Goal: Contribute content

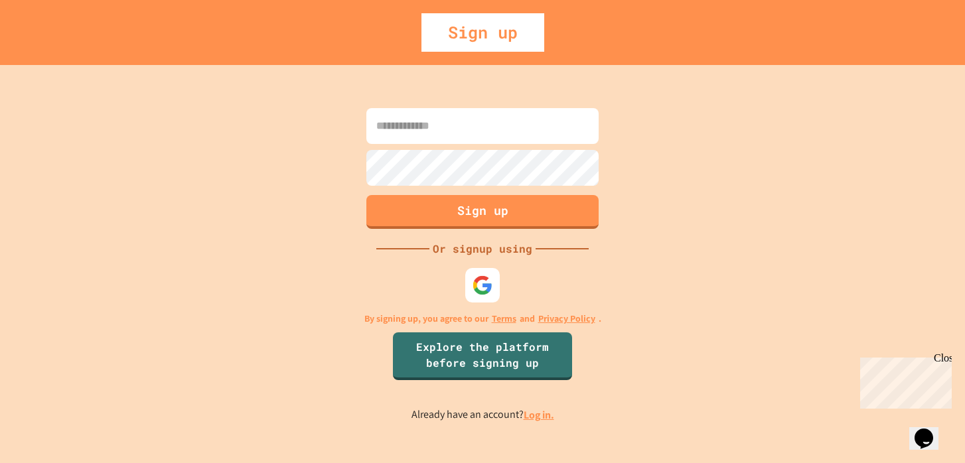
click at [475, 285] on img at bounding box center [482, 285] width 21 height 21
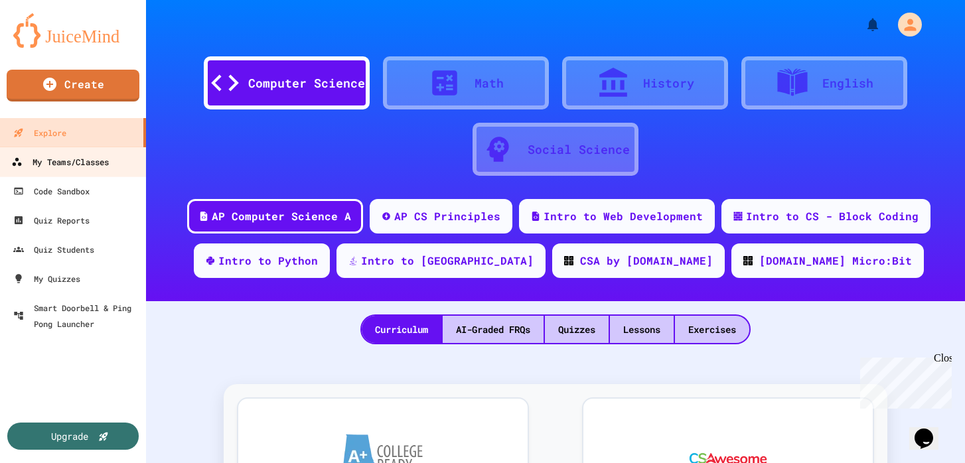
click at [114, 166] on link "My Teams/Classes" at bounding box center [73, 162] width 151 height 30
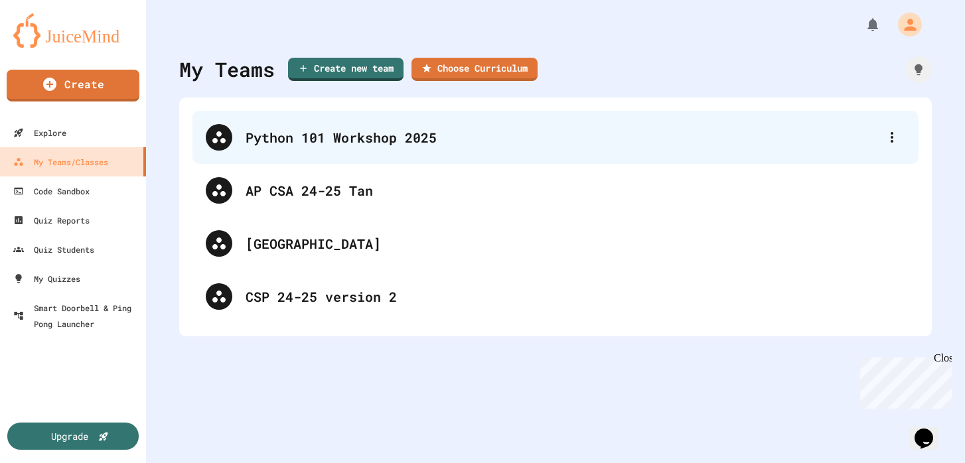
click at [400, 134] on div "Python 101 Workshop 2025" at bounding box center [562, 137] width 633 height 20
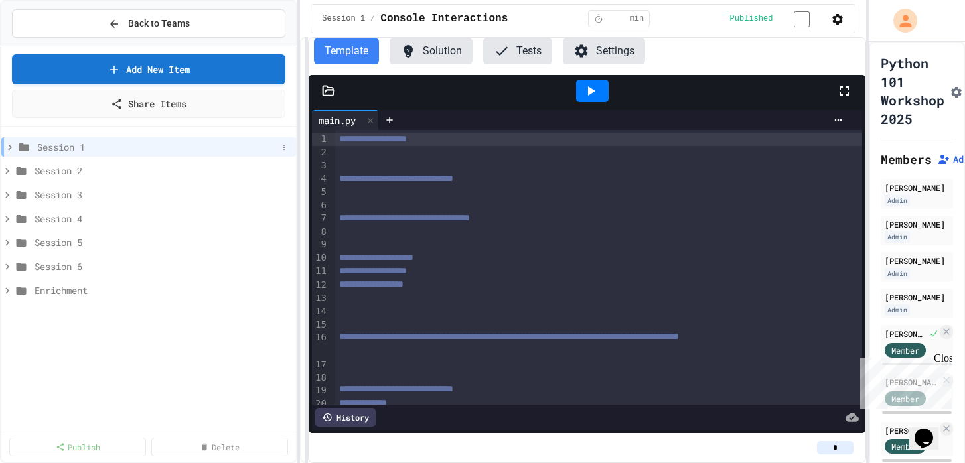
click at [10, 147] on icon at bounding box center [10, 147] width 12 height 12
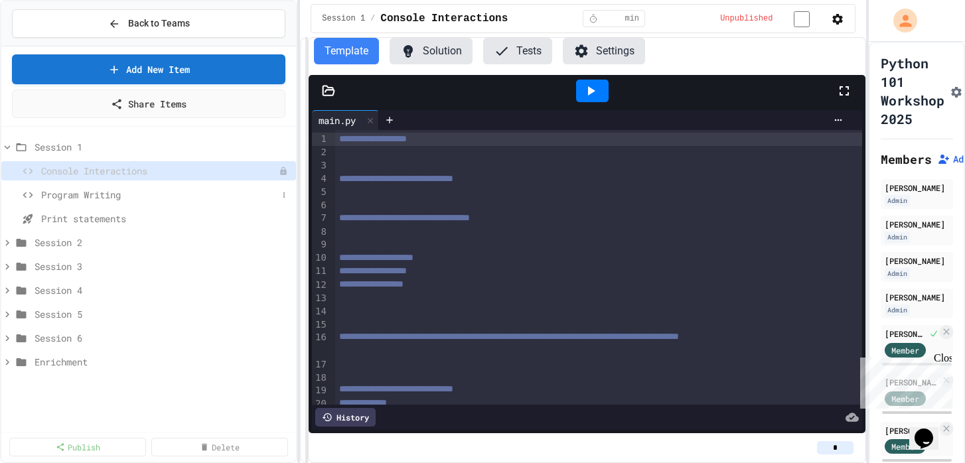
click at [241, 191] on span "Program Writing" at bounding box center [159, 195] width 236 height 14
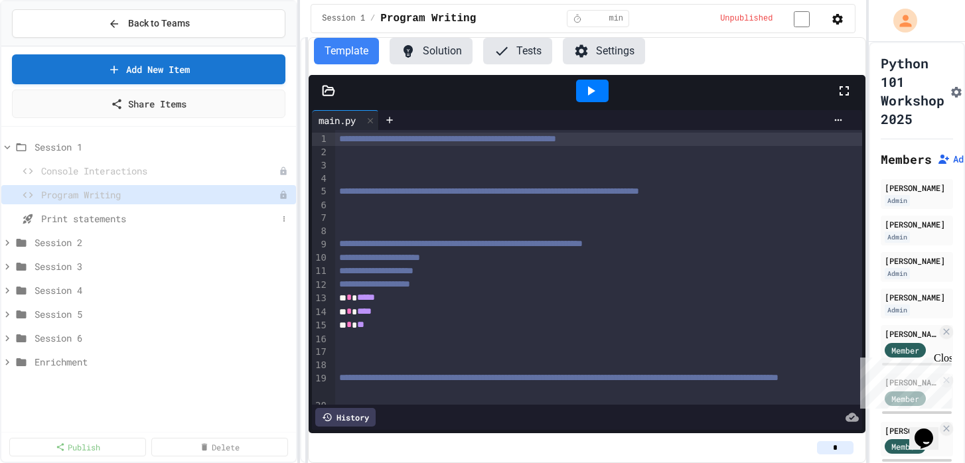
click at [245, 212] on span "Print statements" at bounding box center [159, 219] width 236 height 14
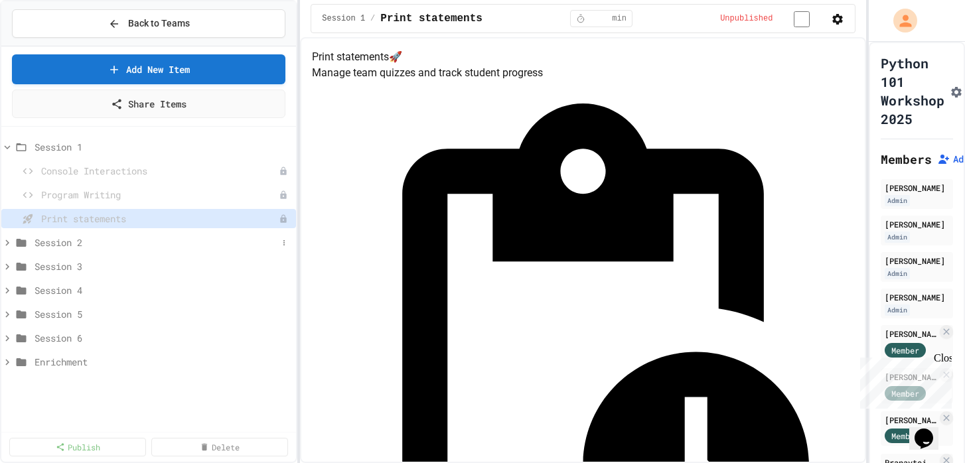
click at [137, 247] on span "Session 2" at bounding box center [156, 243] width 243 height 14
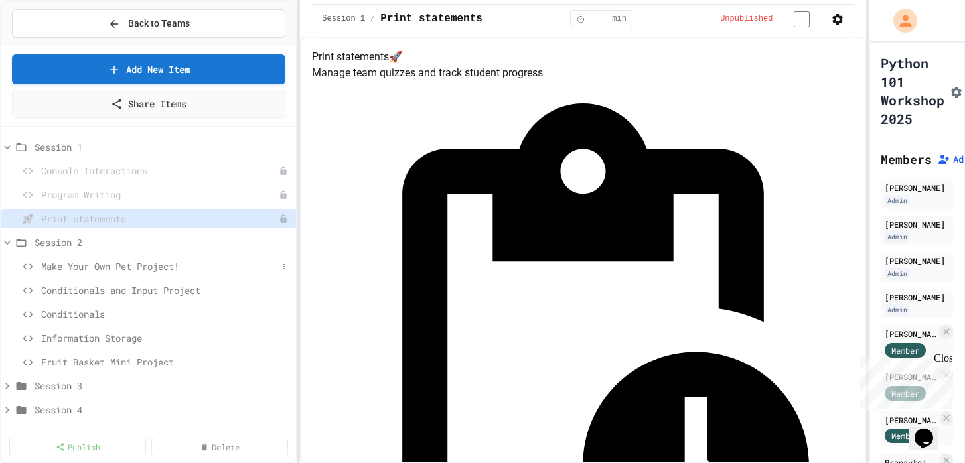
click at [147, 264] on span "Make Your Own Pet Project!" at bounding box center [159, 267] width 236 height 14
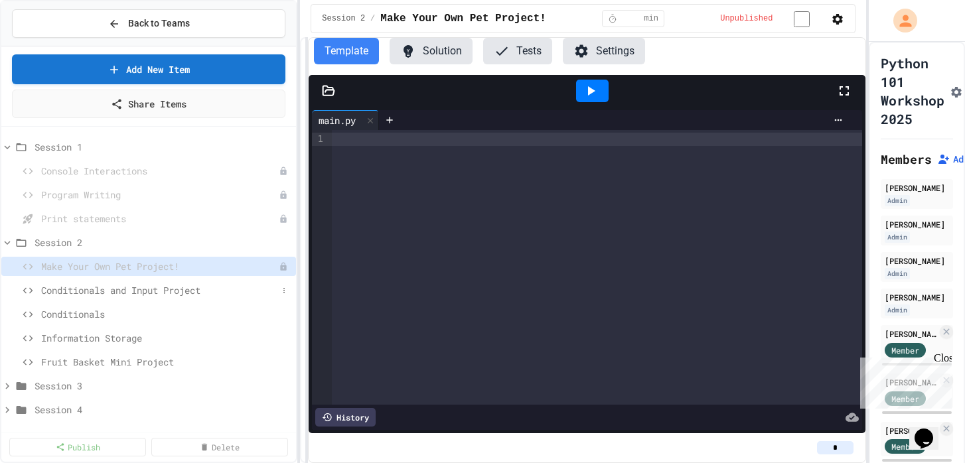
click at [148, 291] on span "Conditionals and Input Project" at bounding box center [159, 290] width 236 height 14
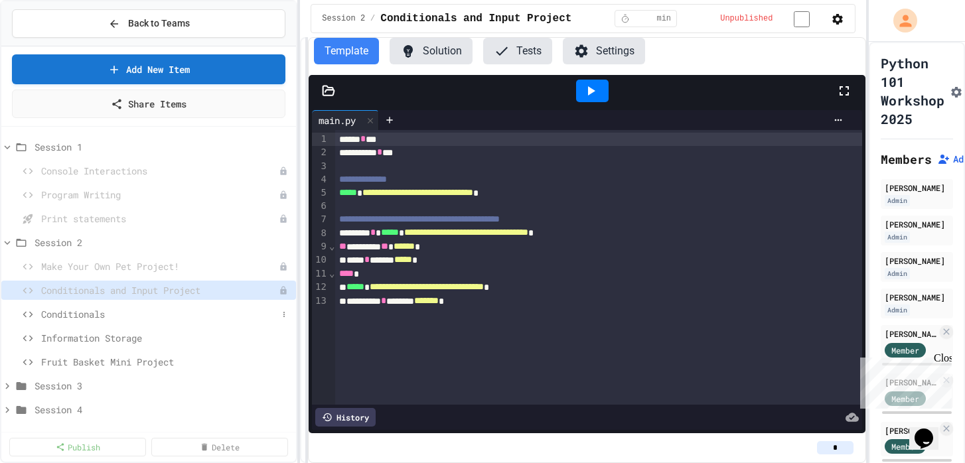
click at [203, 310] on span "Conditionals" at bounding box center [159, 314] width 236 height 14
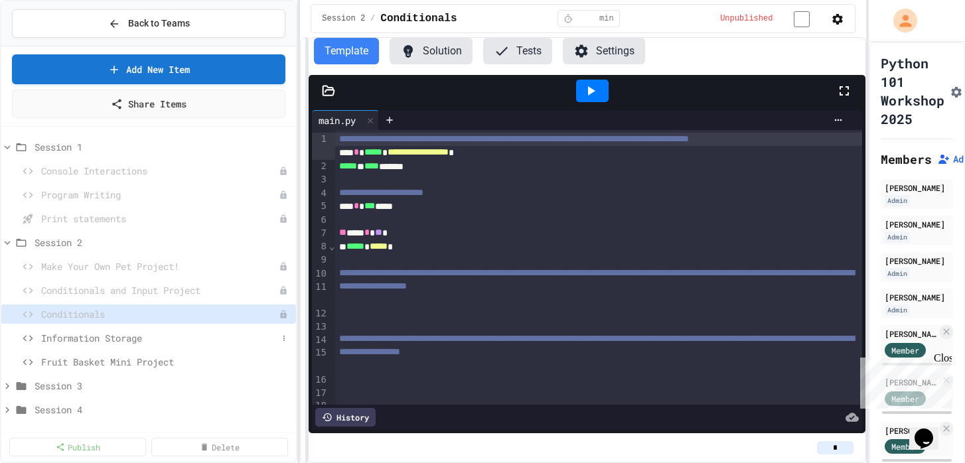
click at [222, 335] on span "Information Storage" at bounding box center [159, 338] width 236 height 14
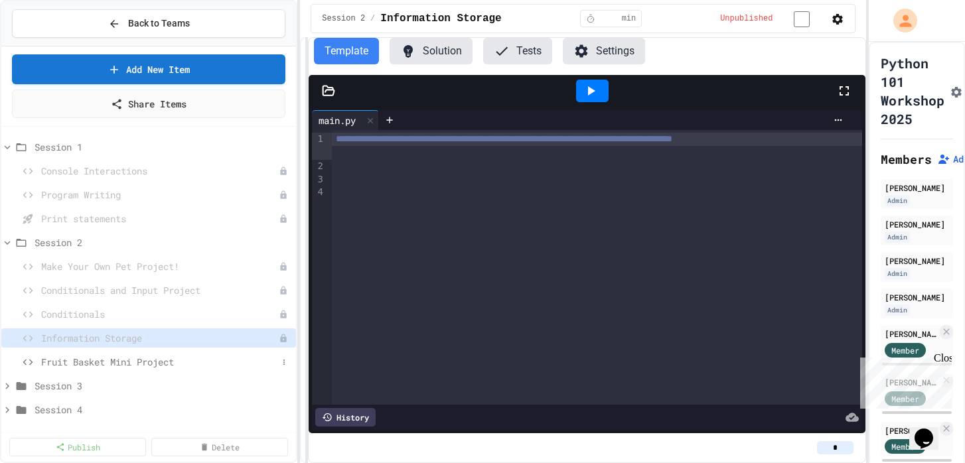
click at [213, 356] on span "Fruit Basket Mini Project" at bounding box center [159, 362] width 236 height 14
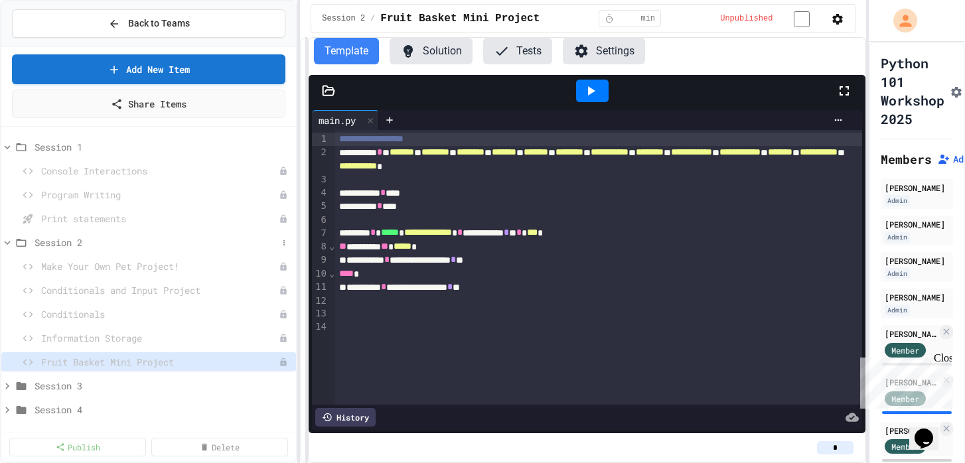
scroll to position [33, 0]
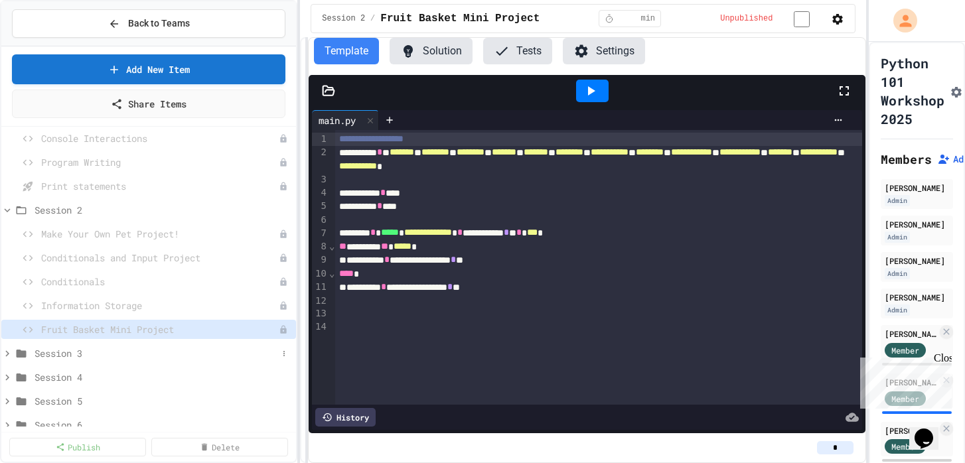
click at [153, 349] on span "Session 3" at bounding box center [156, 354] width 243 height 14
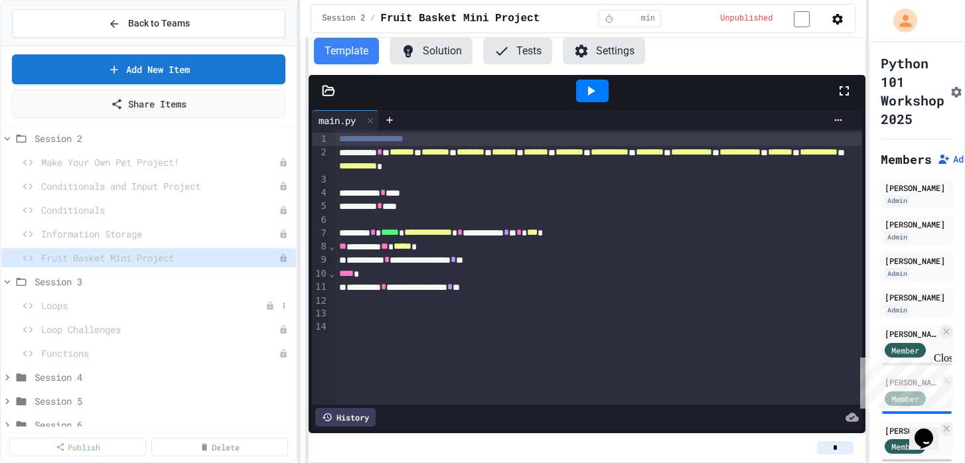
click at [173, 303] on span "Loops" at bounding box center [153, 306] width 224 height 14
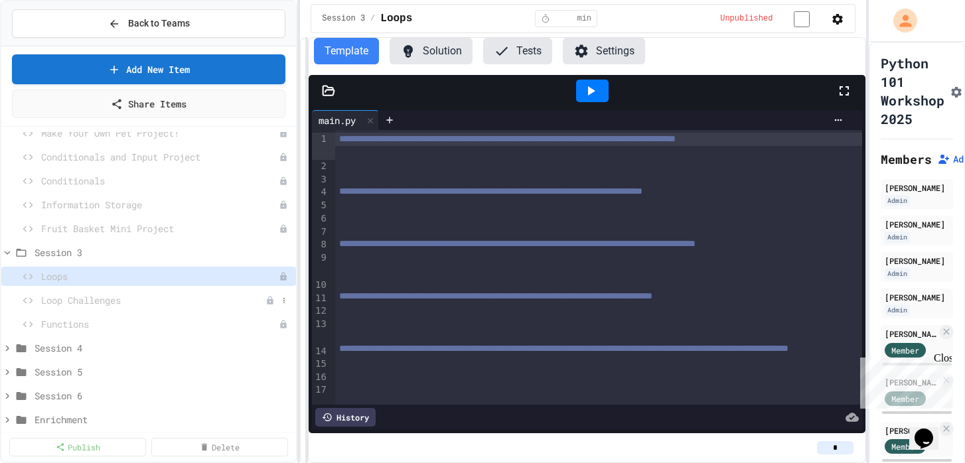
scroll to position [146, 0]
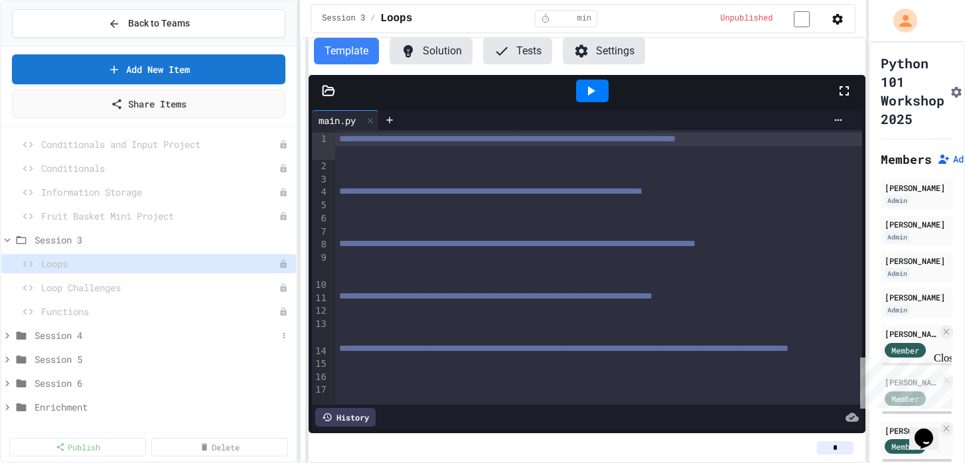
click at [78, 334] on span "Session 4" at bounding box center [156, 336] width 243 height 14
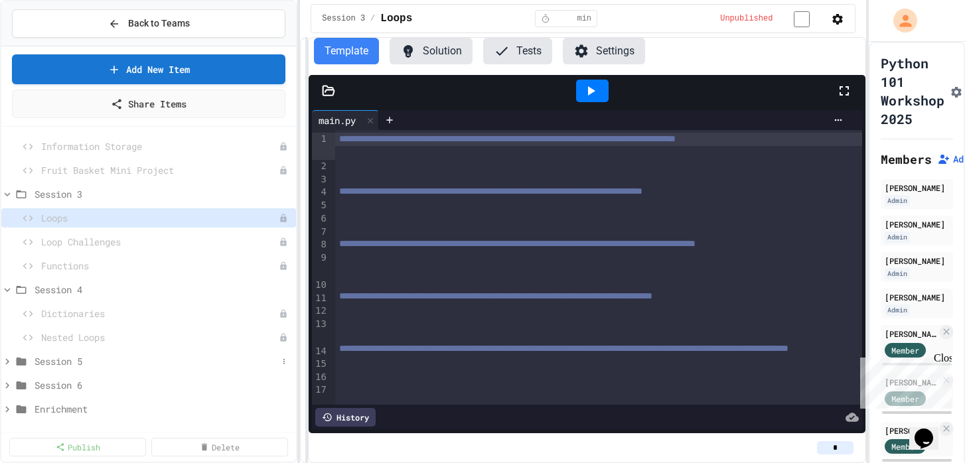
click at [60, 361] on span "Session 5" at bounding box center [156, 361] width 243 height 14
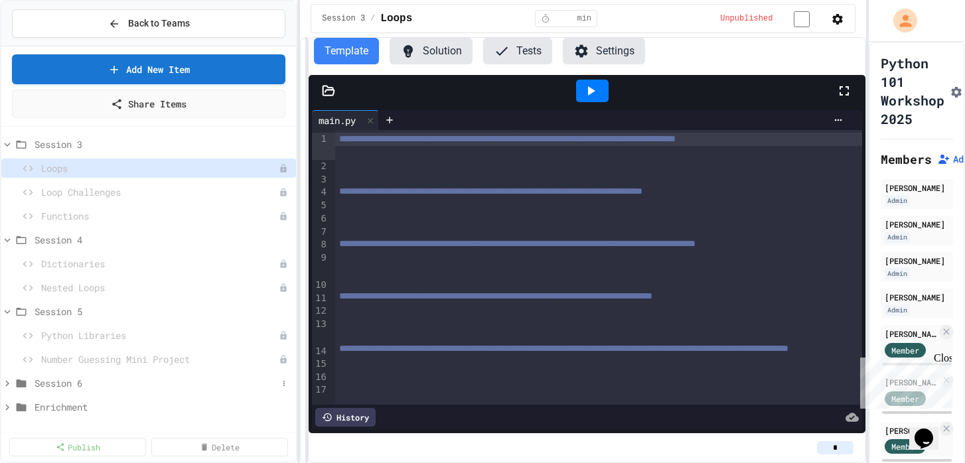
click at [54, 380] on span "Session 6" at bounding box center [156, 383] width 243 height 14
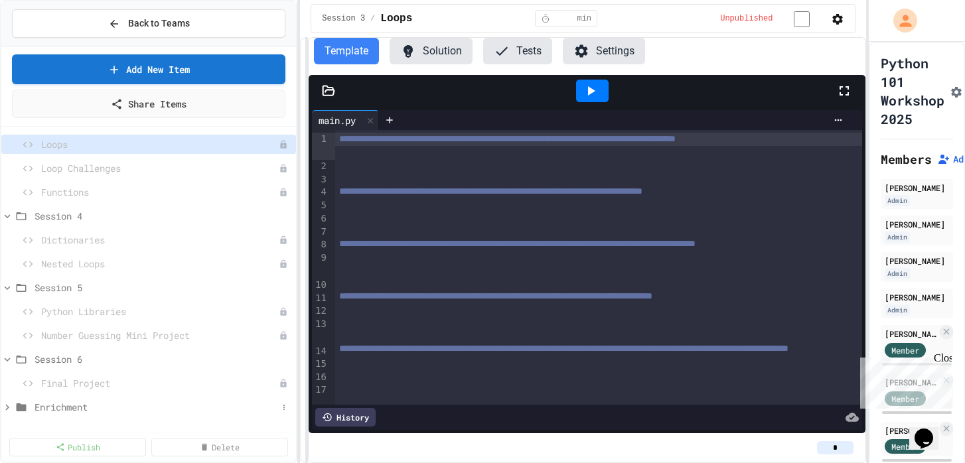
click at [61, 405] on span "Enrichment" at bounding box center [156, 407] width 243 height 14
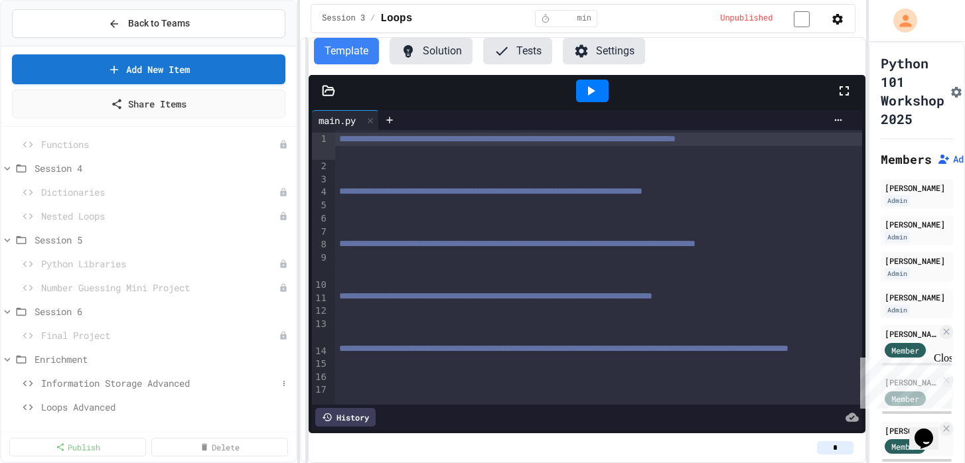
click at [131, 383] on span "Information Storage Advanced" at bounding box center [159, 383] width 236 height 14
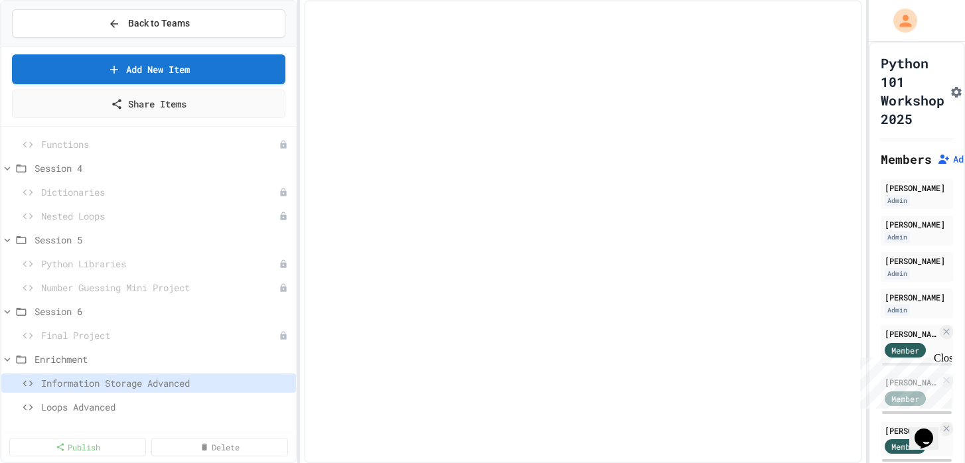
scroll to position [303, 0]
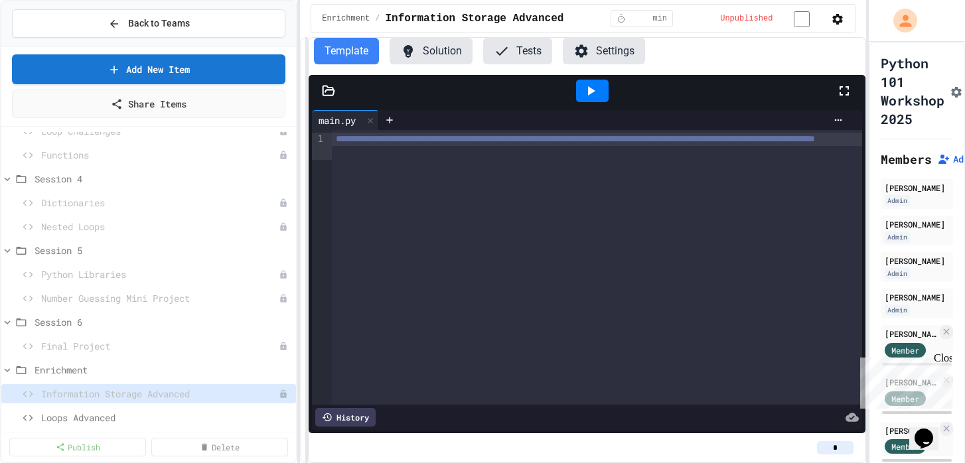
click at [196, 404] on div "Information Storage Advanced" at bounding box center [148, 396] width 295 height 24
click at [191, 414] on span "Loops Advanced" at bounding box center [159, 418] width 236 height 14
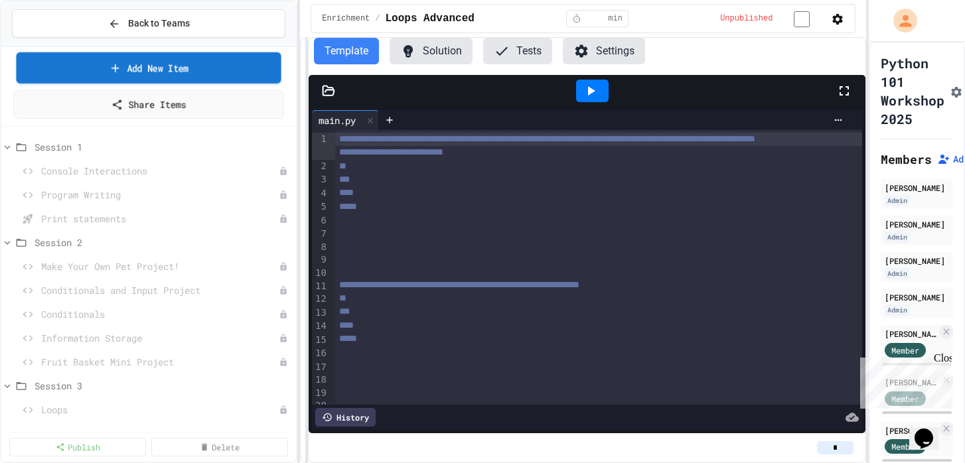
click at [177, 68] on link "Add New Item" at bounding box center [148, 67] width 265 height 31
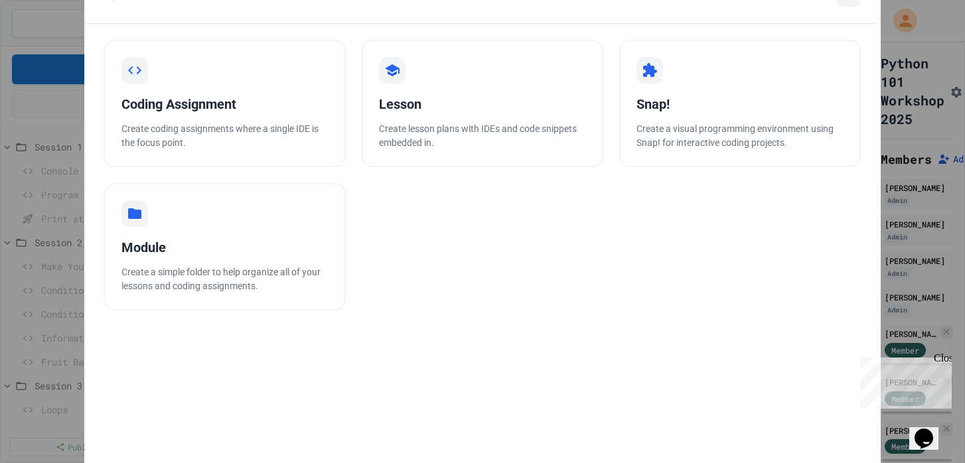
click at [900, 86] on div "Add a new item Coding Assignment Create coding assignments where a single IDE i…" at bounding box center [482, 231] width 965 height 463
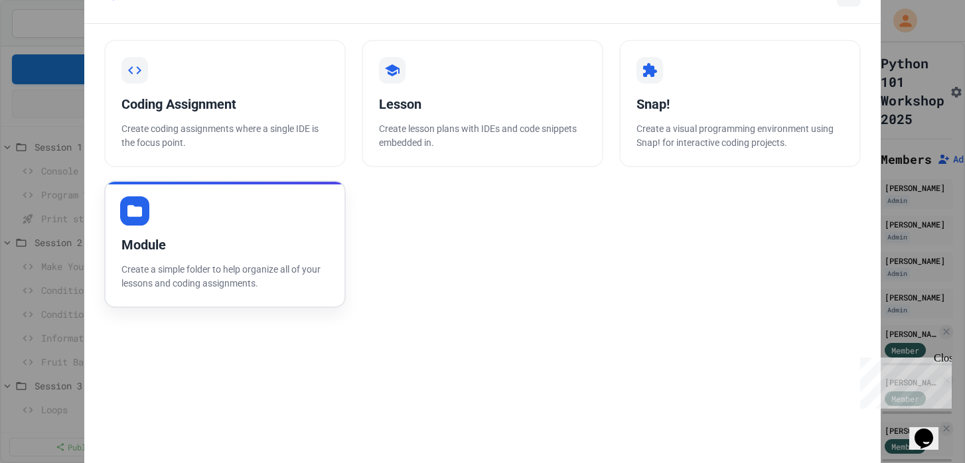
click at [143, 210] on icon at bounding box center [134, 210] width 17 height 17
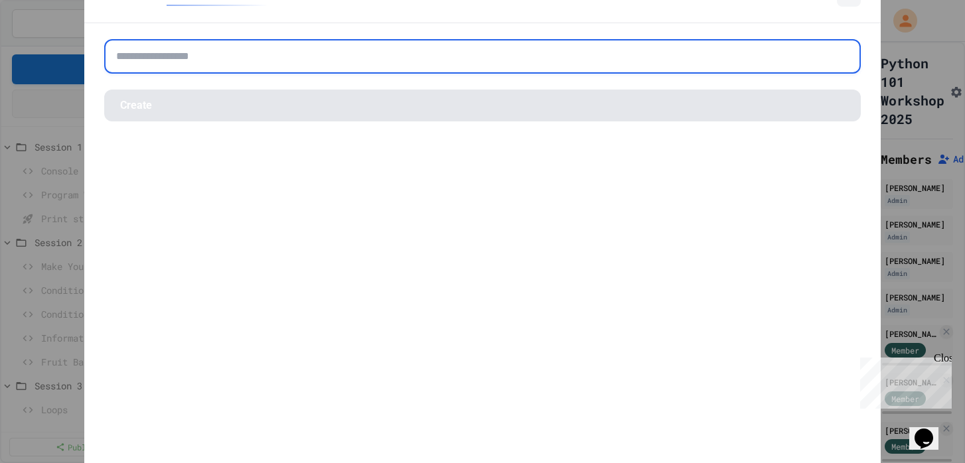
click at [223, 60] on input "text" at bounding box center [482, 56] width 757 height 35
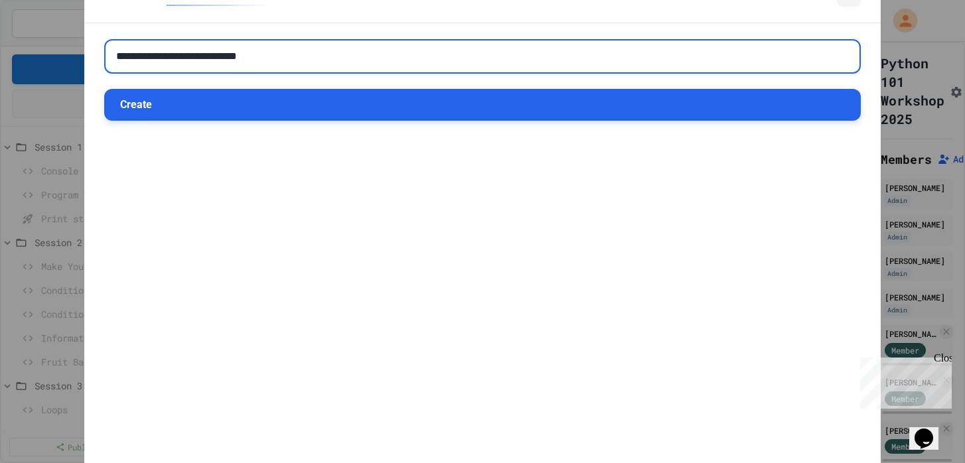
type input "**********"
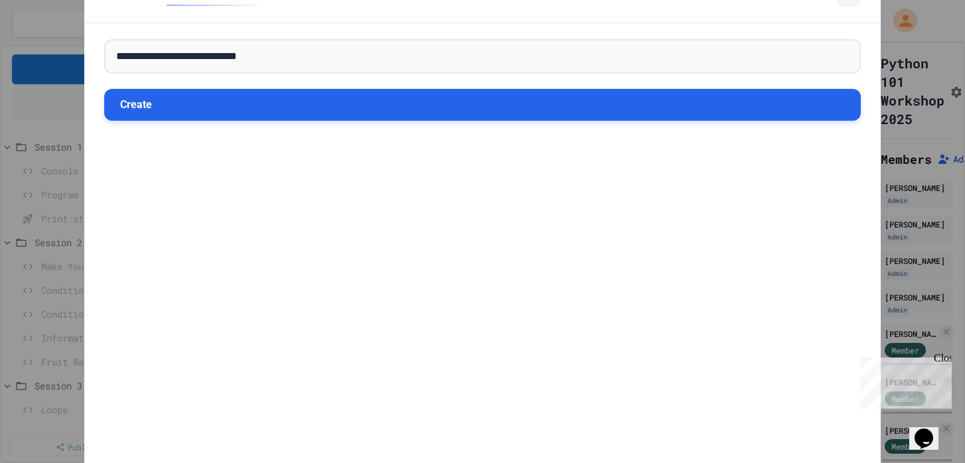
click at [226, 98] on button "Create" at bounding box center [482, 105] width 757 height 32
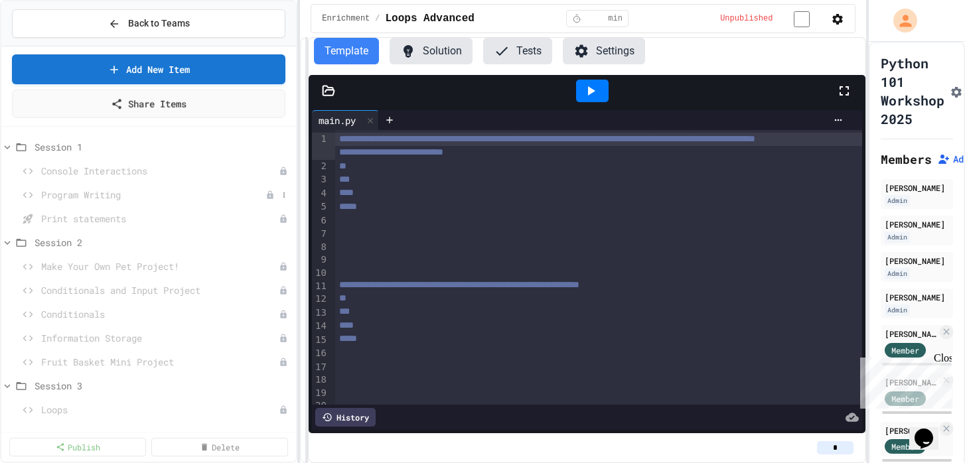
scroll to position [337, 0]
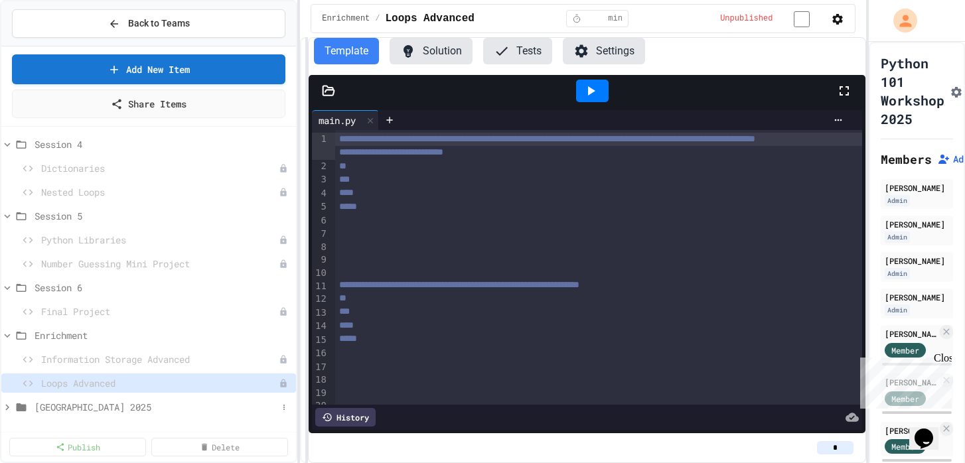
click at [155, 410] on span "Bernards Township Library 2025" at bounding box center [156, 407] width 243 height 14
click at [144, 409] on span "Bernards Township Library 2025" at bounding box center [156, 407] width 243 height 14
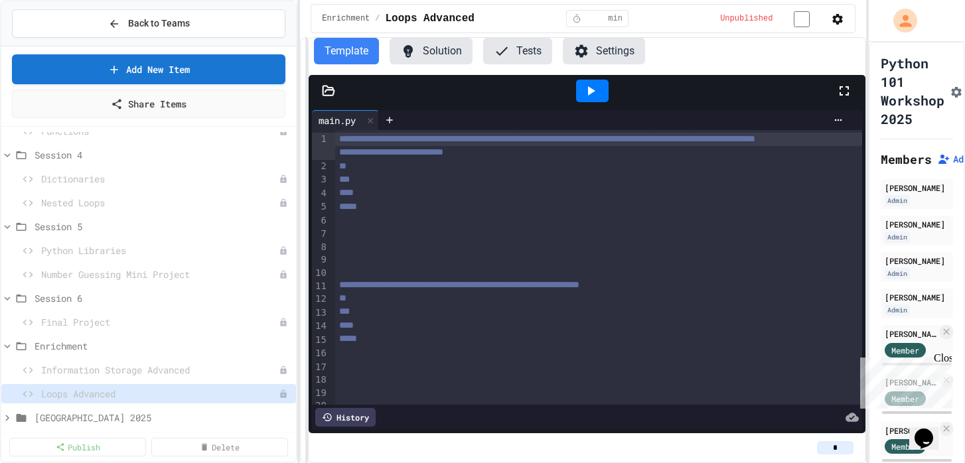
click at [144, 409] on div "Bernards Township Library 2025" at bounding box center [148, 417] width 295 height 19
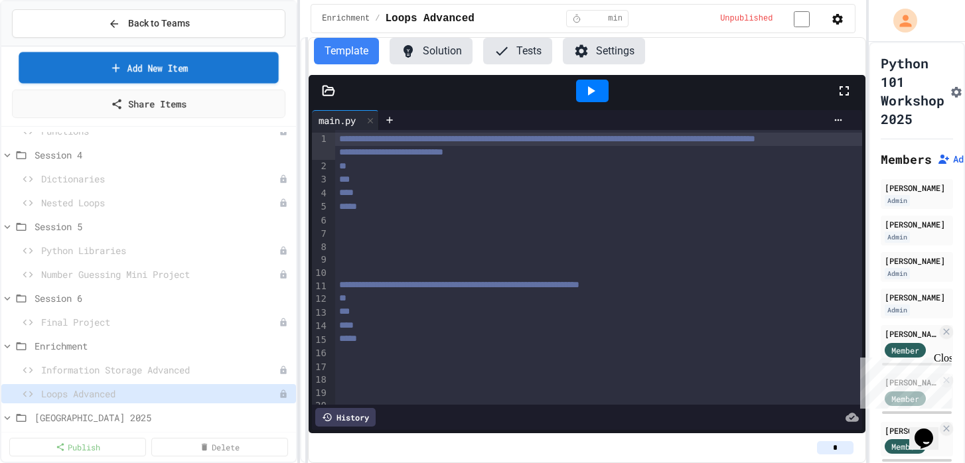
click at [210, 66] on link "Add New Item" at bounding box center [149, 67] width 260 height 31
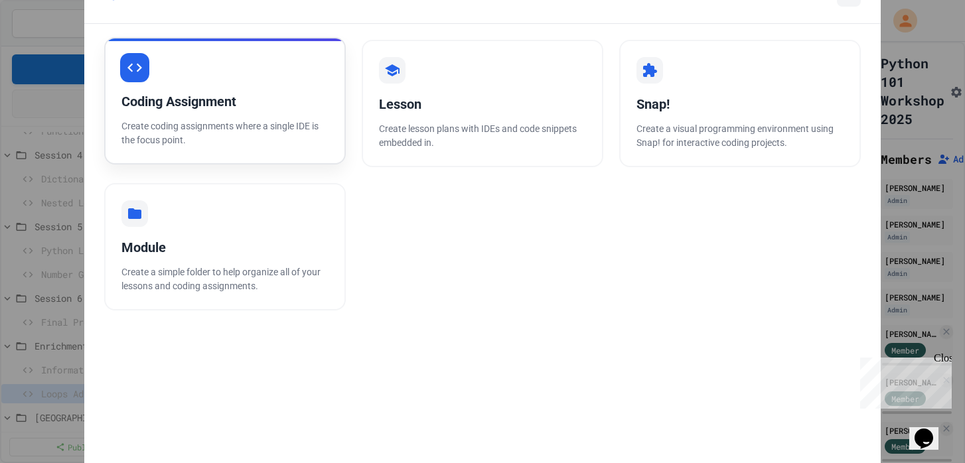
click at [212, 99] on div "Coding Assignment" at bounding box center [224, 102] width 207 height 20
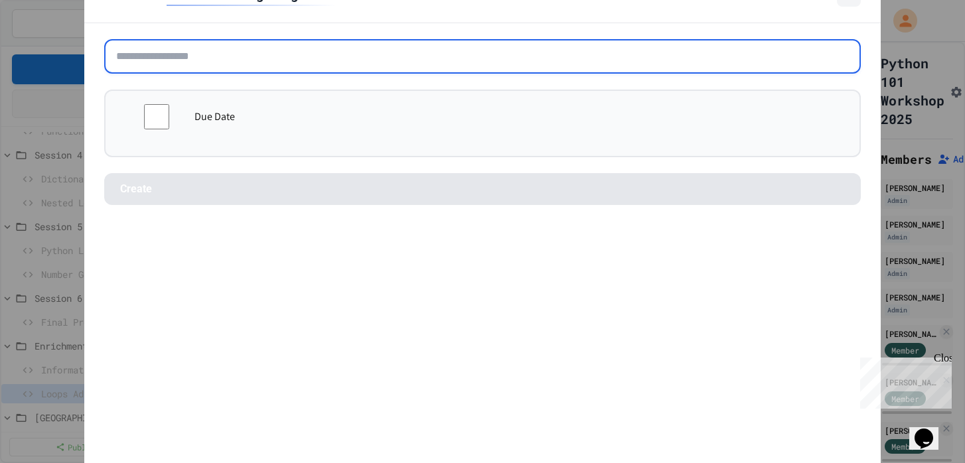
click at [230, 56] on input "text" at bounding box center [482, 56] width 757 height 35
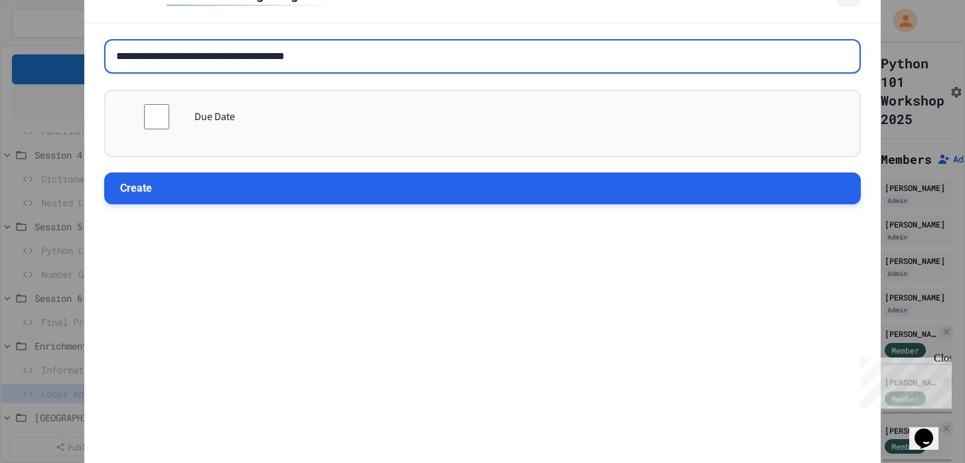
type input "**********"
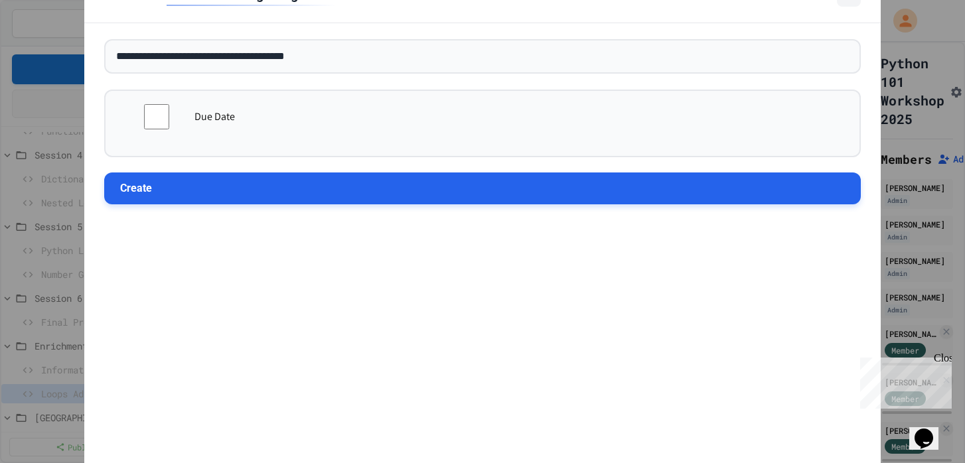
click at [273, 192] on button "Create" at bounding box center [482, 189] width 757 height 32
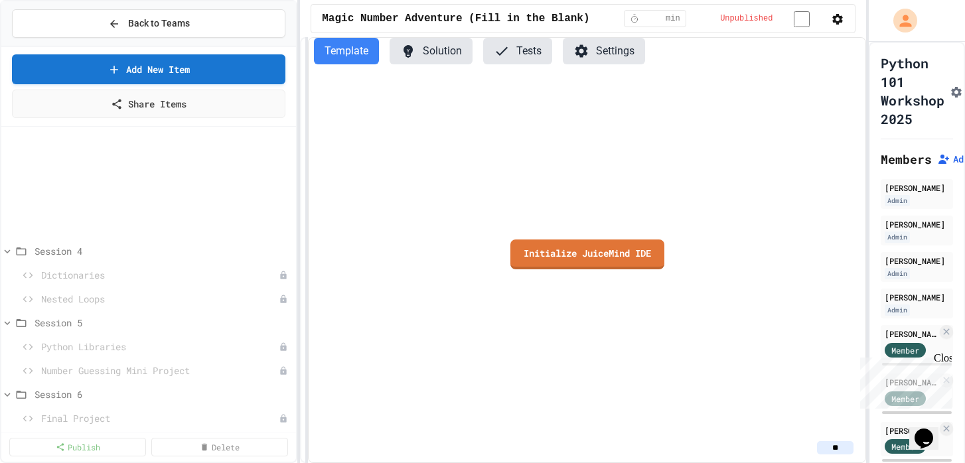
scroll to position [361, 0]
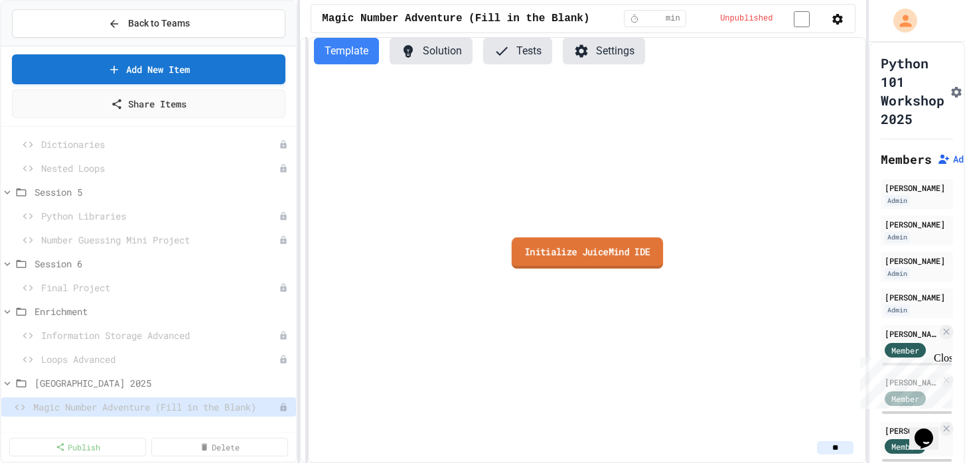
click at [534, 248] on link "Initialize JuiceMind IDE" at bounding box center [587, 252] width 151 height 31
click at [505, 212] on body "**********" at bounding box center [482, 231] width 965 height 463
type input "********"
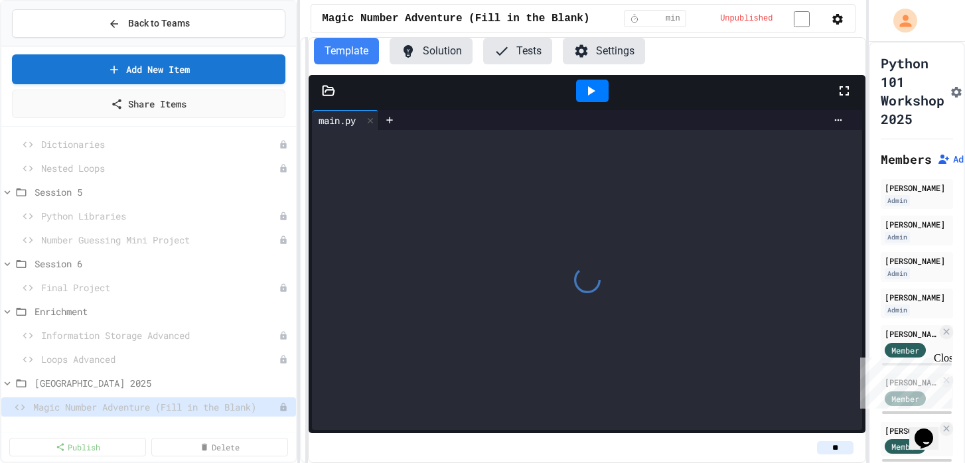
click at [487, 155] on div at bounding box center [587, 280] width 550 height 300
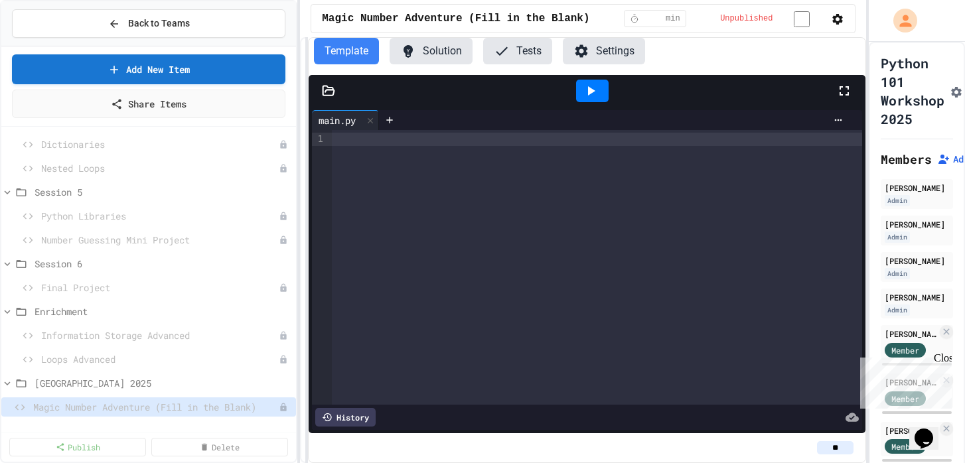
click at [466, 143] on div at bounding box center [597, 139] width 530 height 13
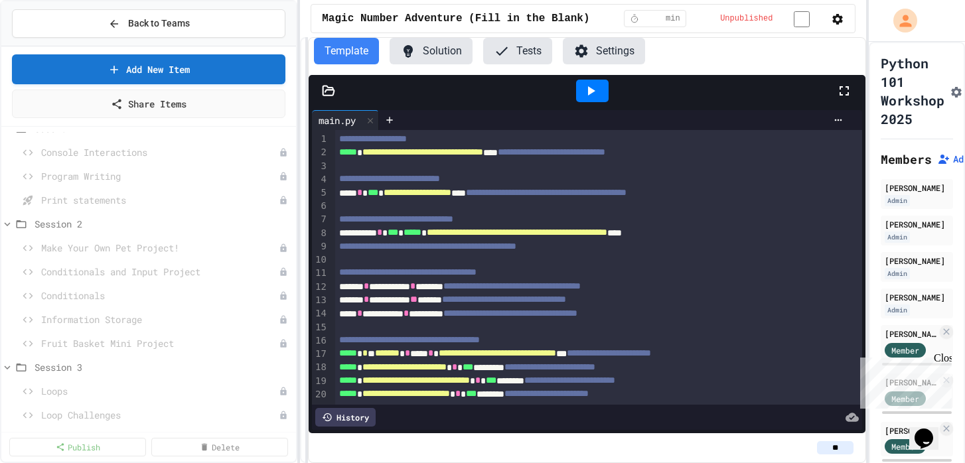
scroll to position [0, 0]
click at [284, 170] on icon at bounding box center [284, 171] width 8 height 8
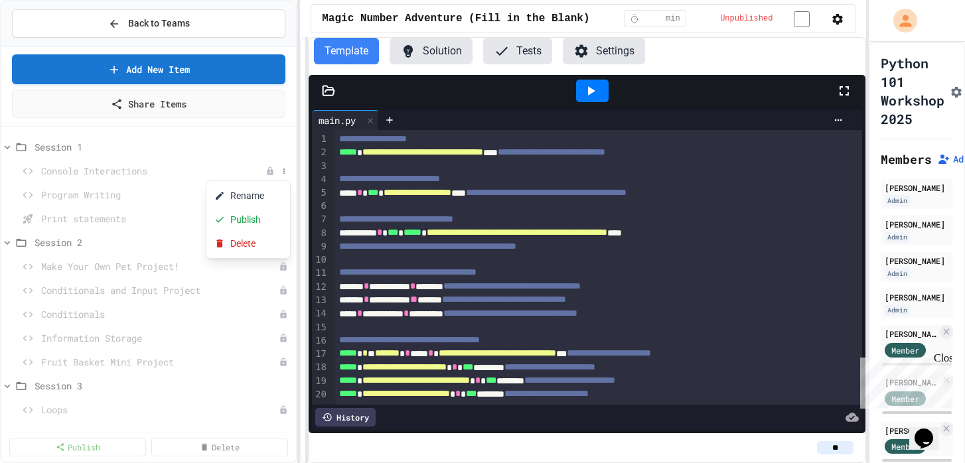
click at [131, 167] on div at bounding box center [482, 231] width 965 height 463
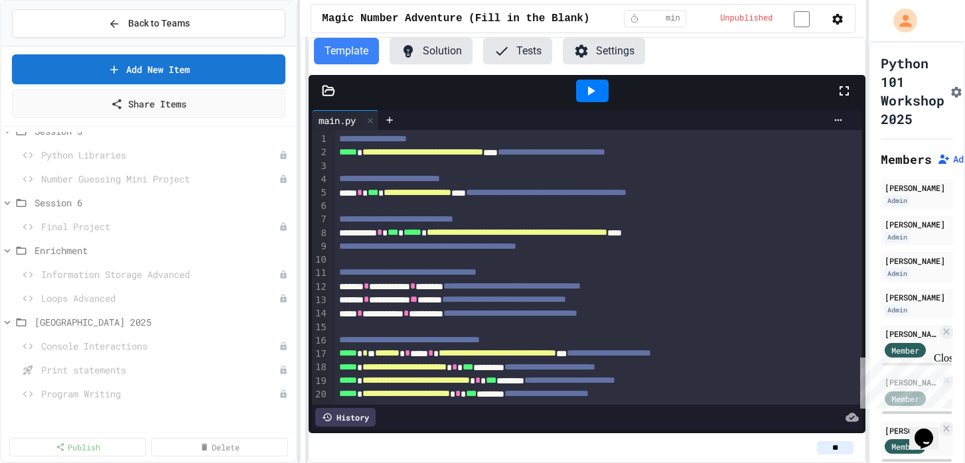
scroll to position [361, 0]
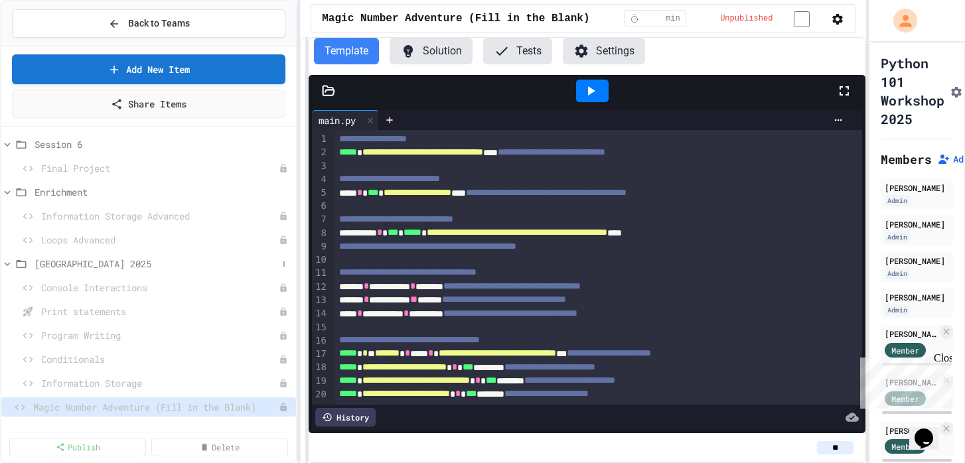
click at [157, 268] on span "Bernards Township Library 2025" at bounding box center [156, 264] width 243 height 14
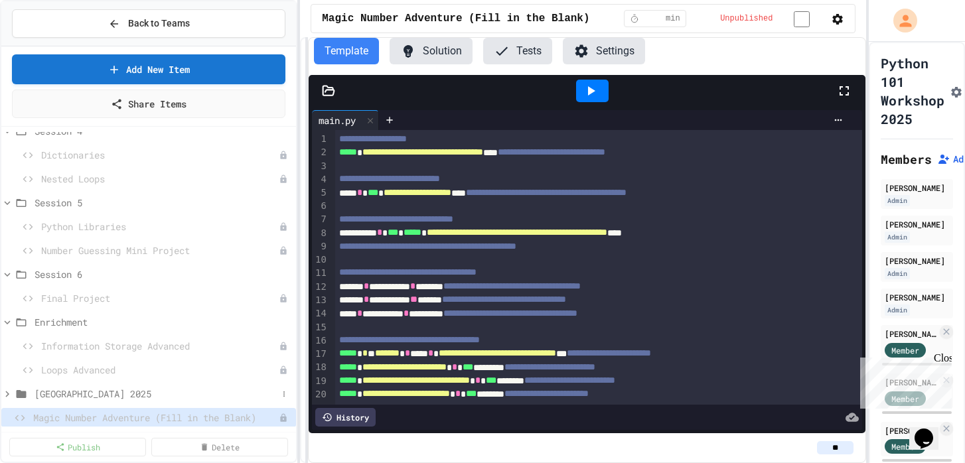
click at [141, 391] on span "Bernards Township Library 2025" at bounding box center [156, 394] width 243 height 14
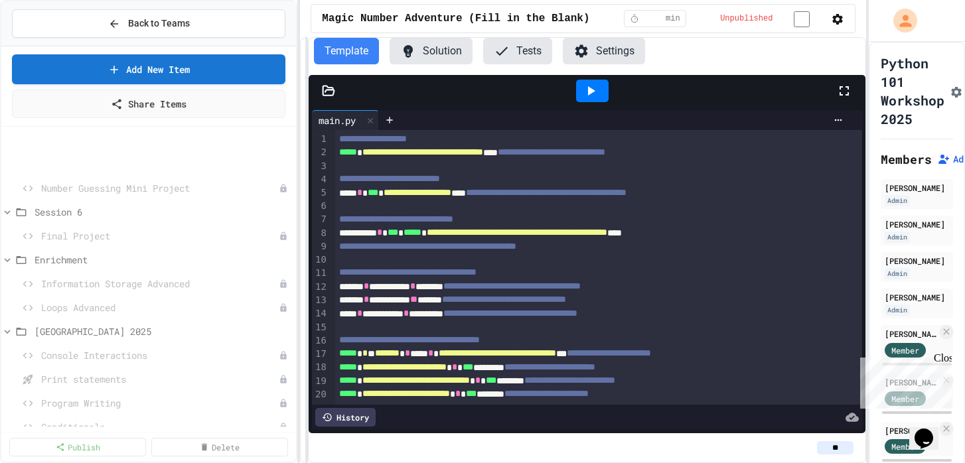
scroll to position [361, 0]
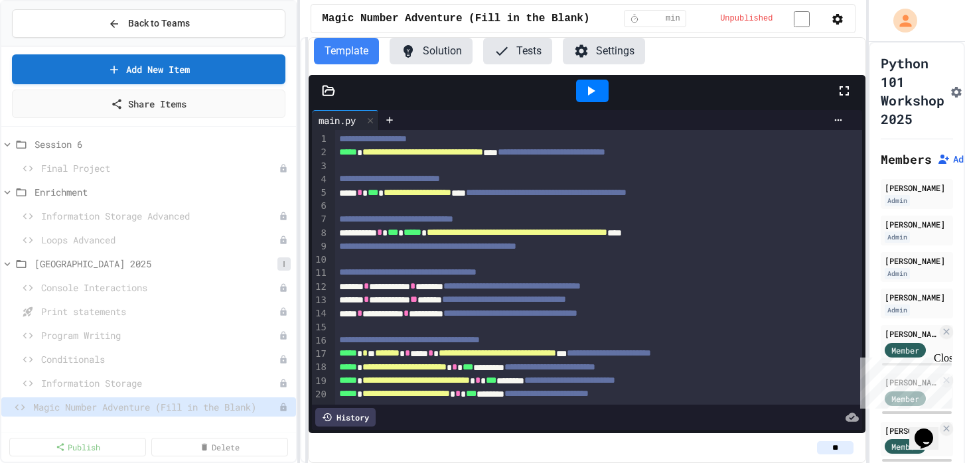
click at [279, 263] on button at bounding box center [283, 264] width 13 height 13
click at [262, 261] on div at bounding box center [482, 231] width 965 height 463
click at [287, 263] on icon at bounding box center [284, 264] width 8 height 8
click at [268, 289] on button "Add Item" at bounding box center [250, 289] width 88 height 24
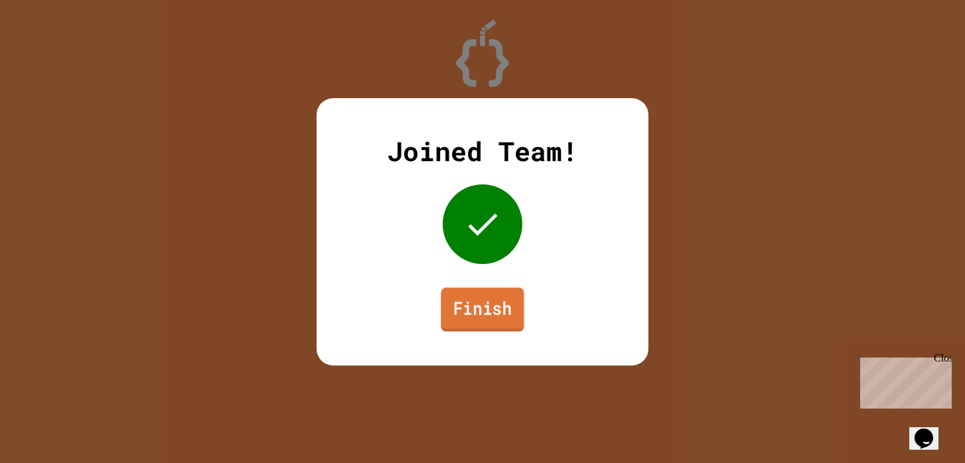
click at [489, 299] on link "Finish" at bounding box center [482, 309] width 83 height 44
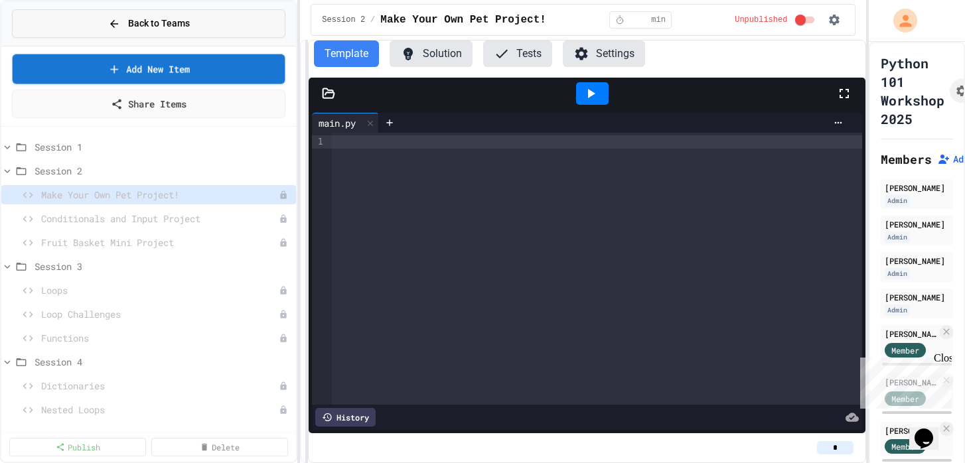
click at [134, 21] on span "Back to Teams" at bounding box center [159, 24] width 62 height 14
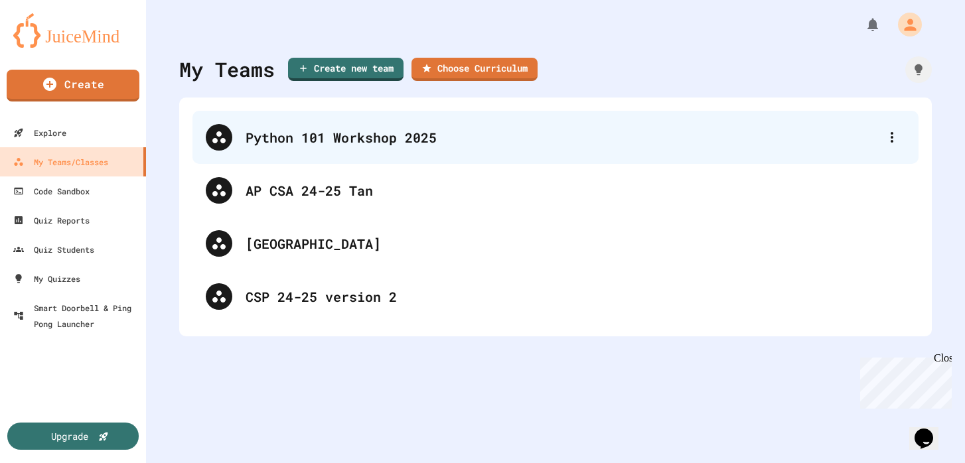
click at [317, 136] on div "Python 101 Workshop 2025" at bounding box center [562, 137] width 633 height 20
